Goal: Use online tool/utility: Utilize a website feature to perform a specific function

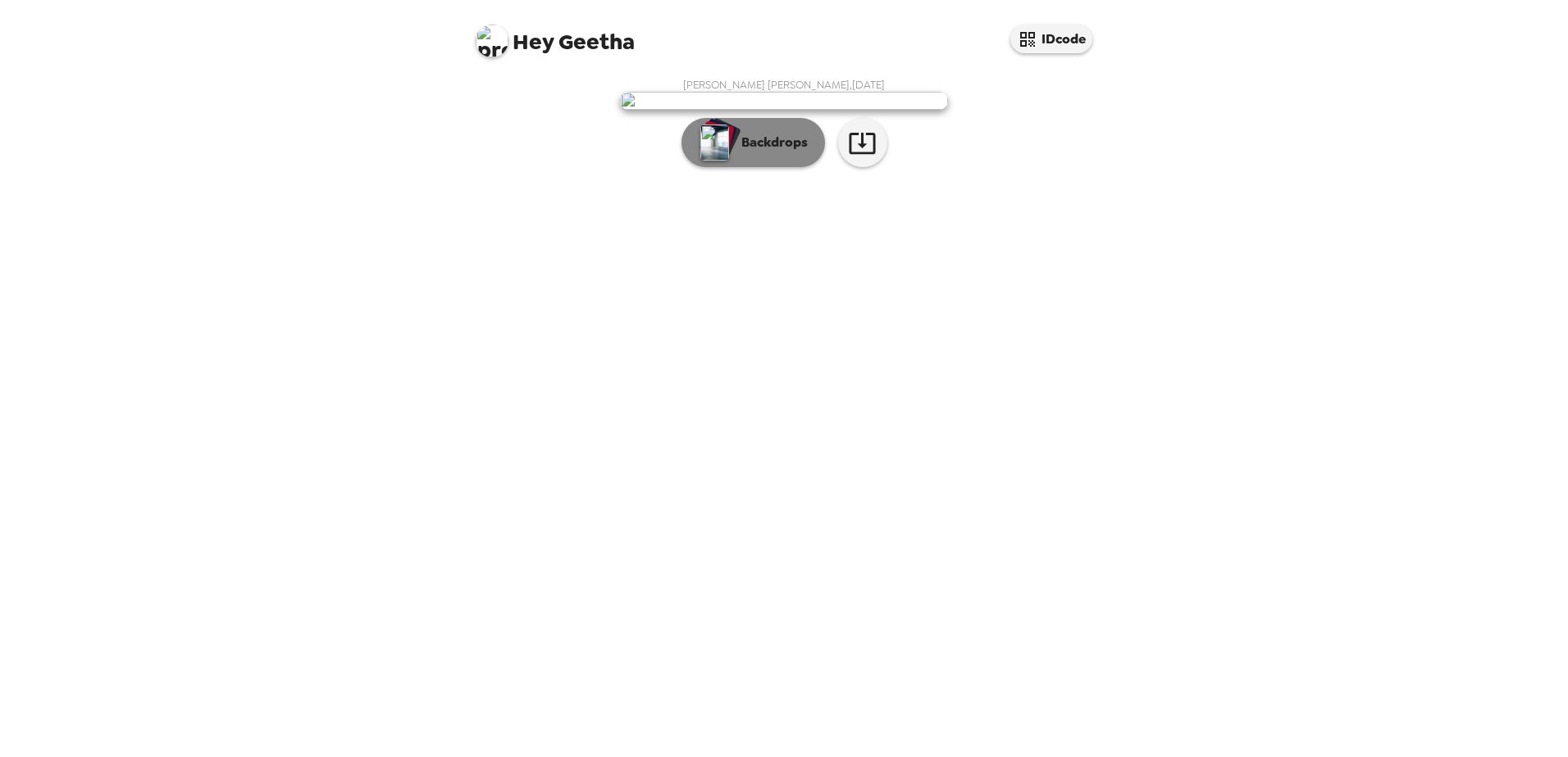
click at [755, 153] on p "Backdrops" at bounding box center [770, 142] width 75 height 20
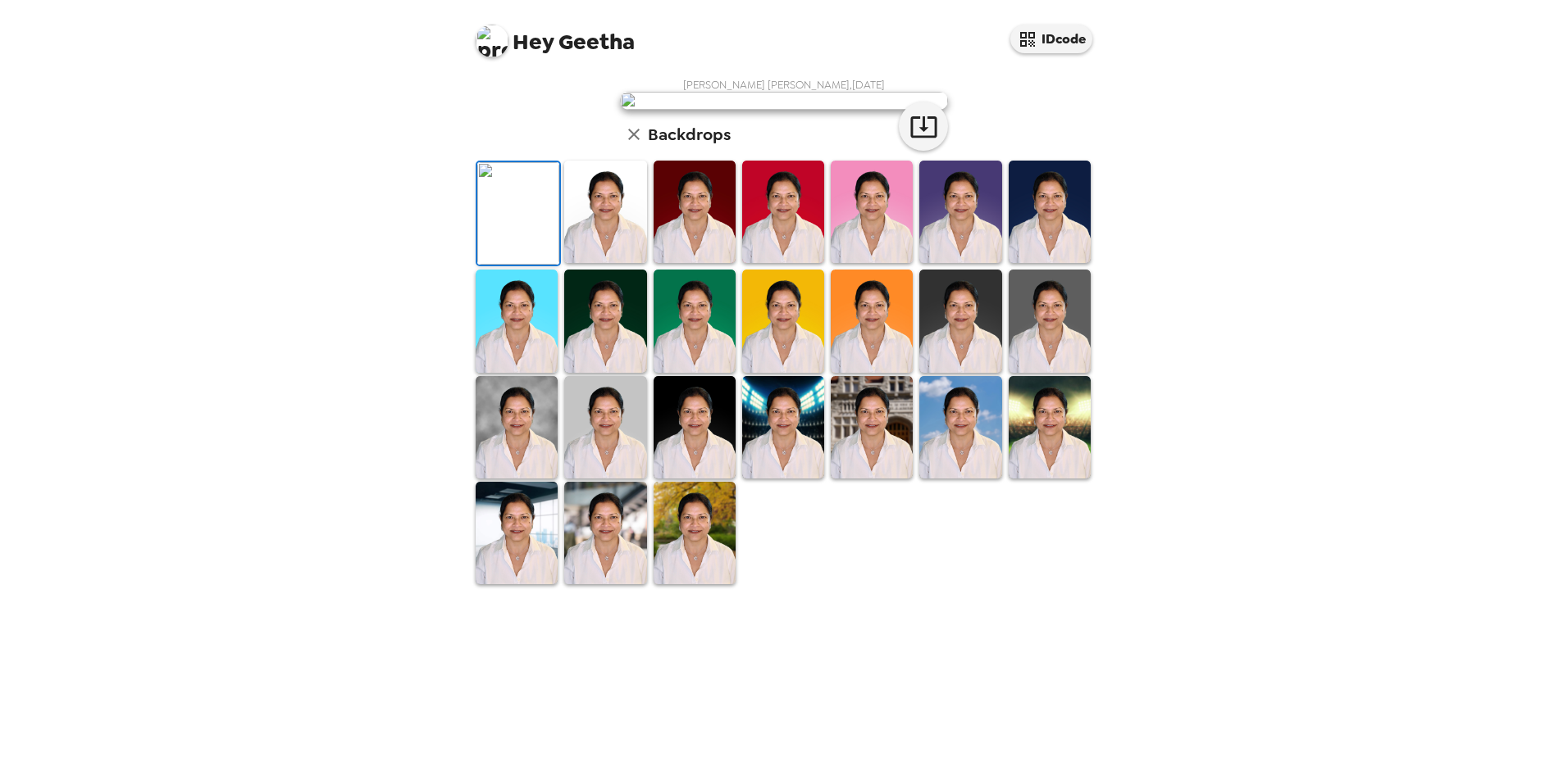
click at [774, 263] on img at bounding box center [784, 211] width 82 height 102
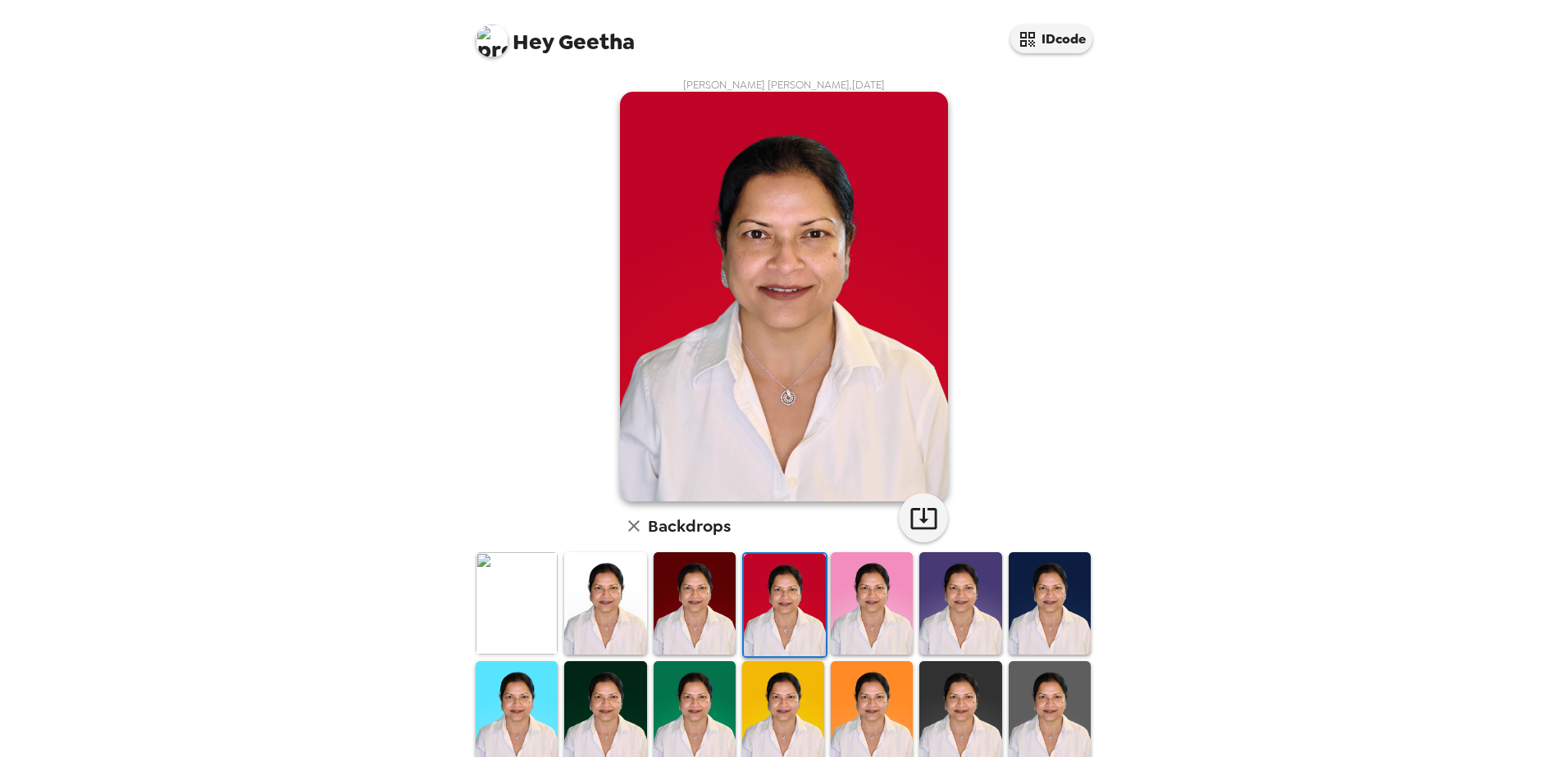
click at [518, 601] on img at bounding box center [517, 603] width 82 height 102
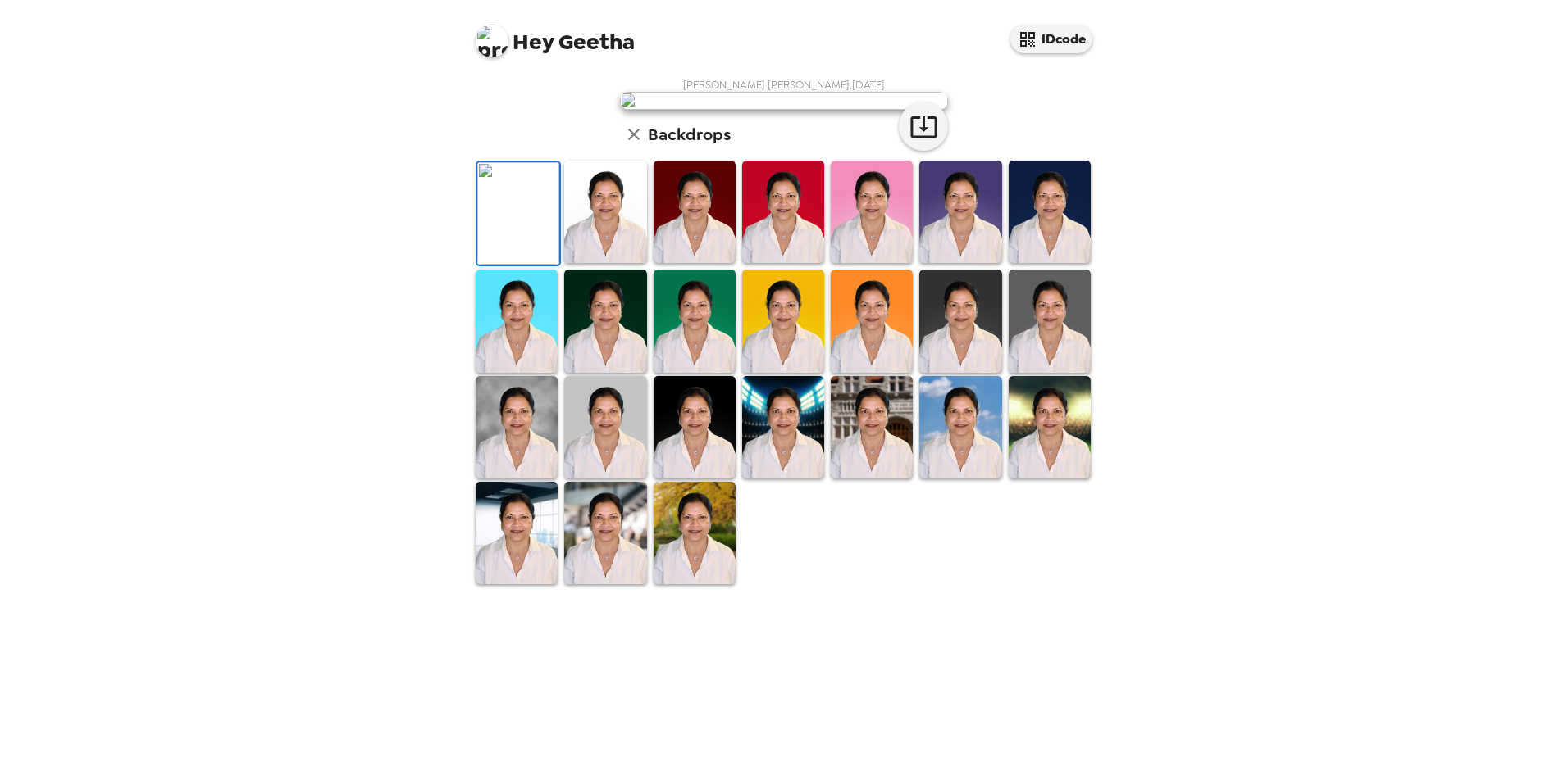
click at [533, 372] on img at bounding box center [517, 320] width 82 height 102
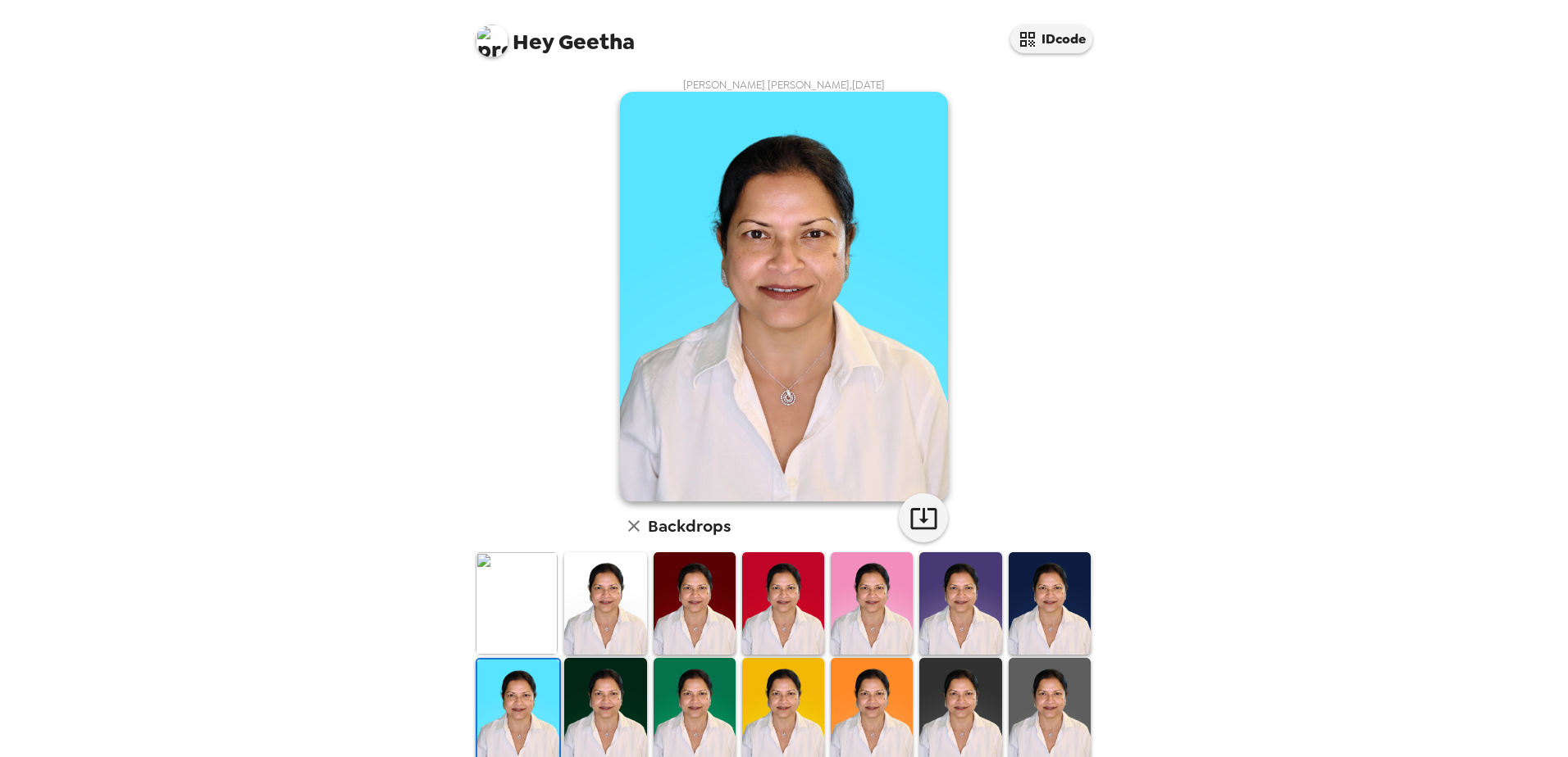
click at [521, 692] on img at bounding box center [518, 711] width 82 height 102
click at [1034, 347] on div "[PERSON_NAME] [PERSON_NAME] , [DATE] Backdrops" at bounding box center [784, 528] width 623 height 901
